Goal: Task Accomplishment & Management: Manage account settings

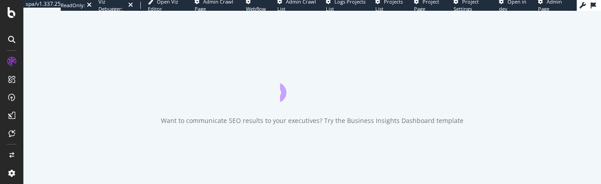
click at [207, 3] on span "Admin Crawl Page" at bounding box center [214, 5] width 39 height 14
click at [233, 6] on span "Admin Crawl Page" at bounding box center [214, 5] width 39 height 14
